Goal: Task Accomplishment & Management: Use online tool/utility

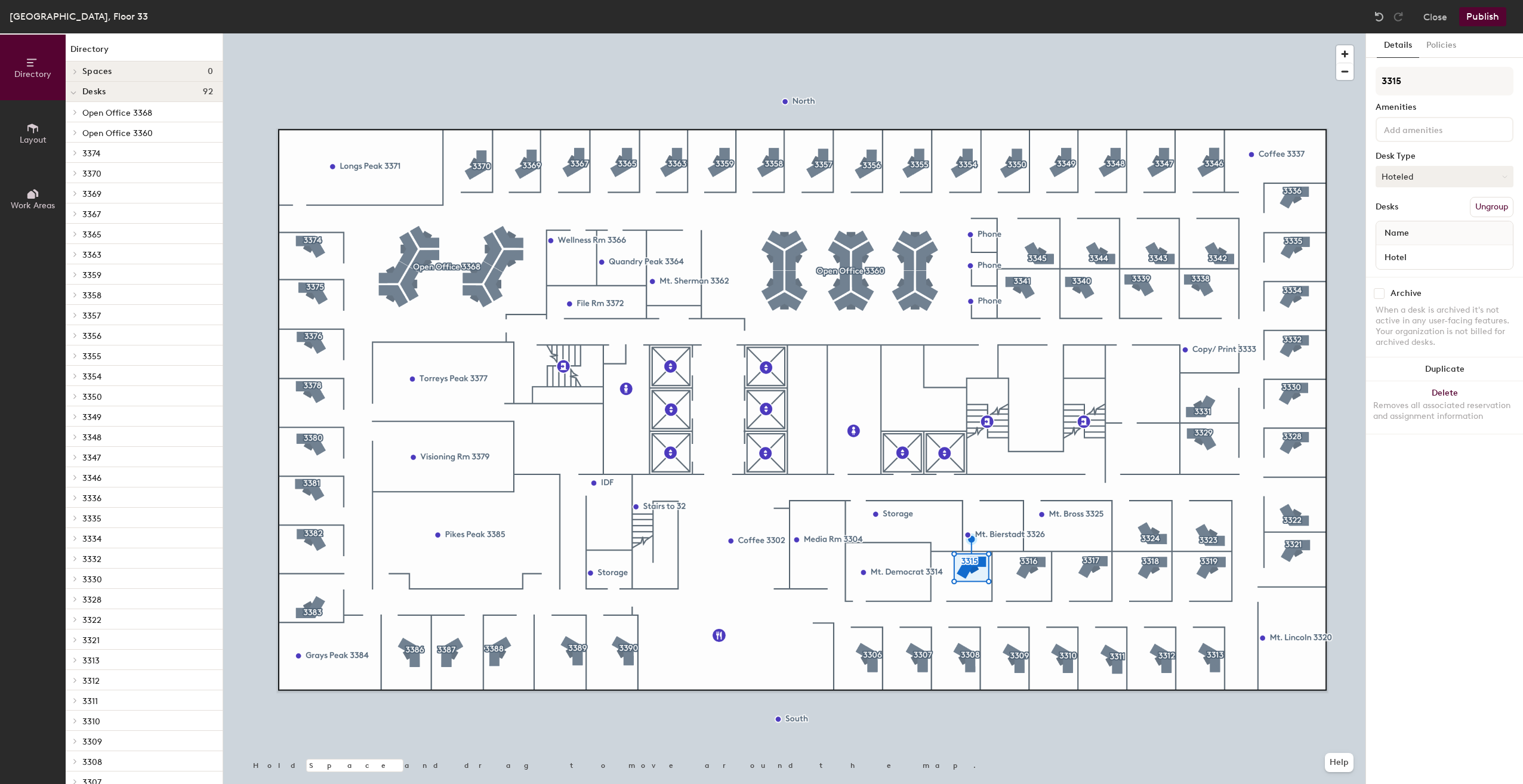
click at [1416, 179] on button "Hoteled" at bounding box center [1445, 177] width 138 height 22
click at [1423, 214] on div "Assigned" at bounding box center [1436, 214] width 119 height 18
click at [1420, 249] on input "Hotel" at bounding box center [1445, 257] width 132 height 17
type input "Alexandra P & Hotel B"
click at [1484, 20] on button "Publish" at bounding box center [1483, 17] width 47 height 19
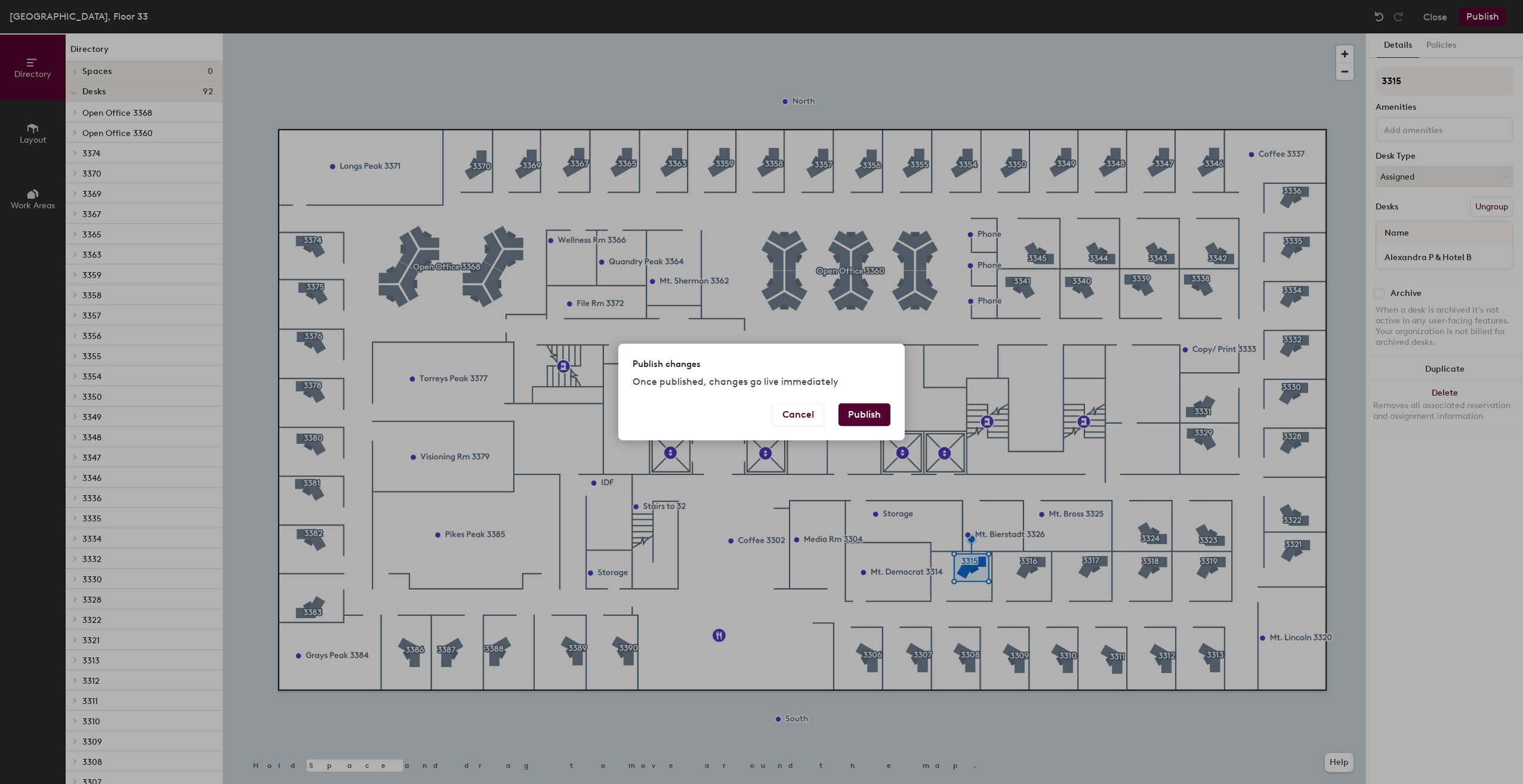
click at [871, 415] on button "Publish" at bounding box center [865, 414] width 52 height 23
